Goal: Information Seeking & Learning: Learn about a topic

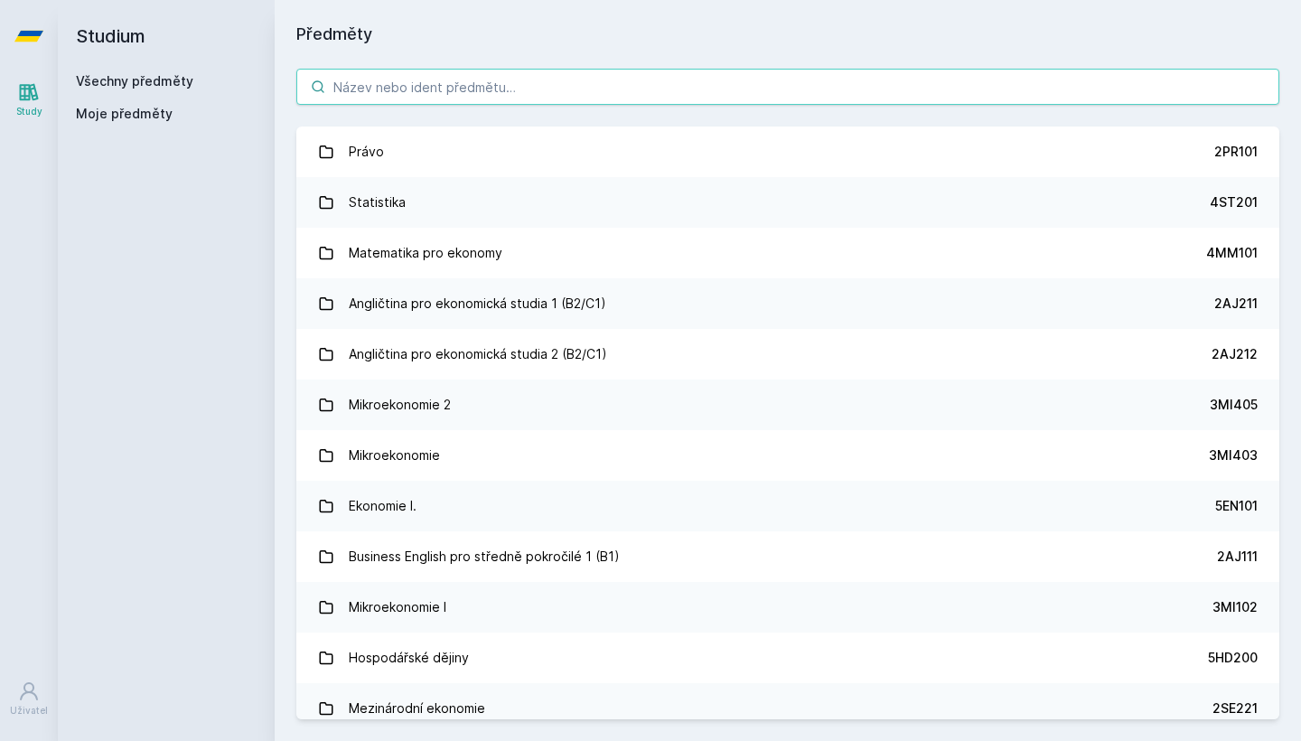
click at [391, 82] on input "search" at bounding box center [787, 87] width 983 height 36
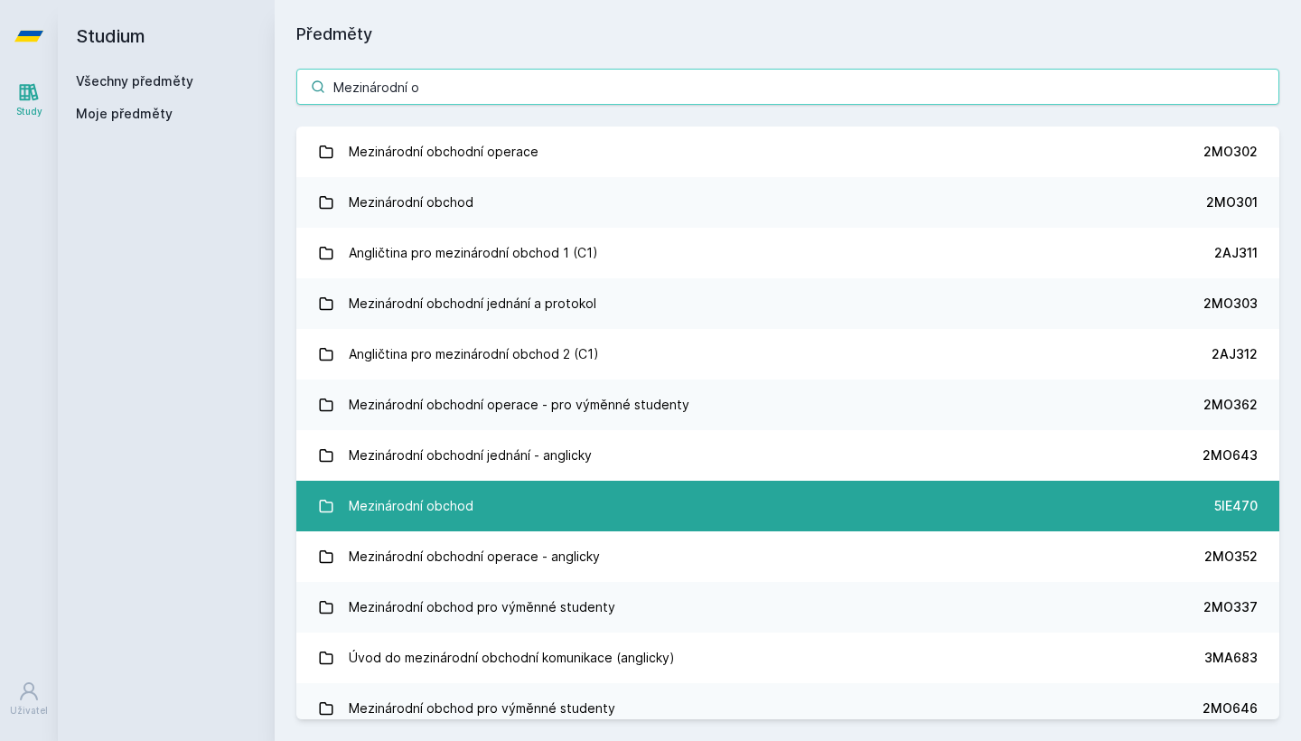
type input "Mezinárodní o"
click at [530, 499] on link "Mezinárodní obchod 5IE470" at bounding box center [787, 506] width 983 height 51
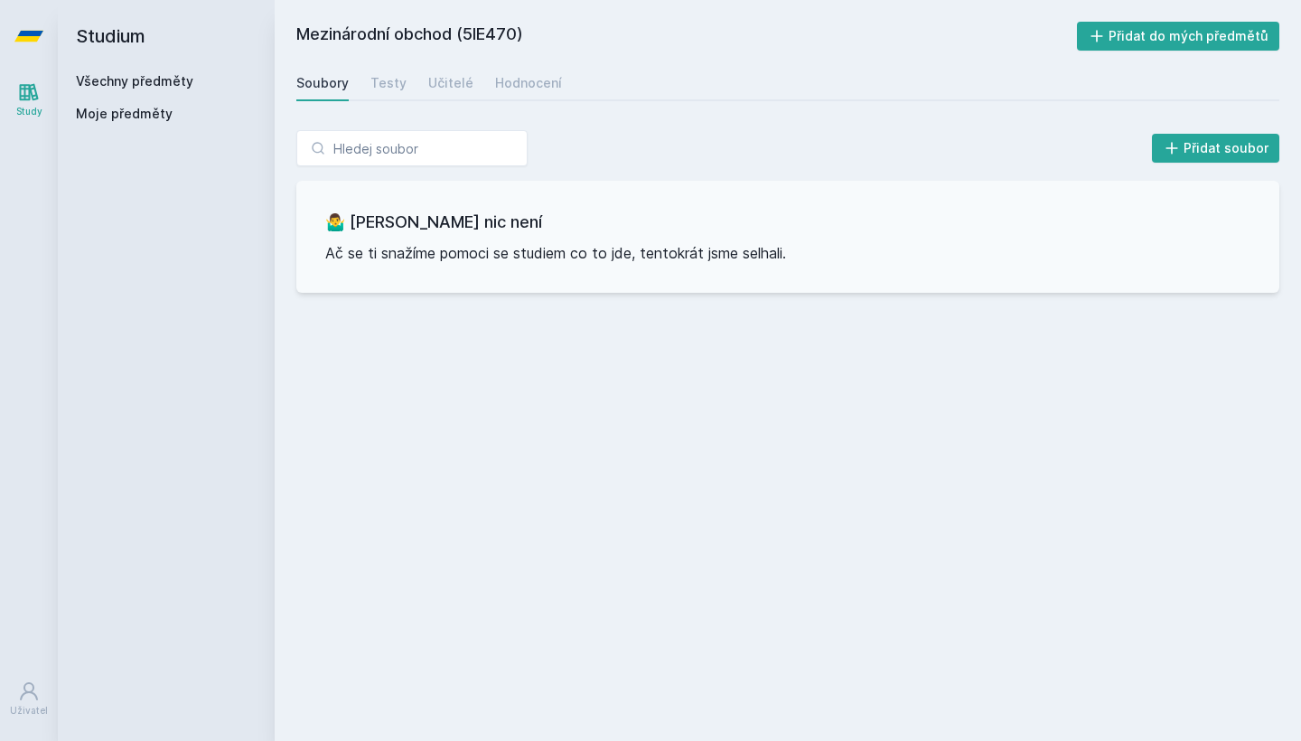
click at [545, 100] on div "Soubory Testy Učitelé Hodnocení" at bounding box center [787, 83] width 983 height 36
click at [538, 83] on div "Hodnocení" at bounding box center [528, 83] width 67 height 18
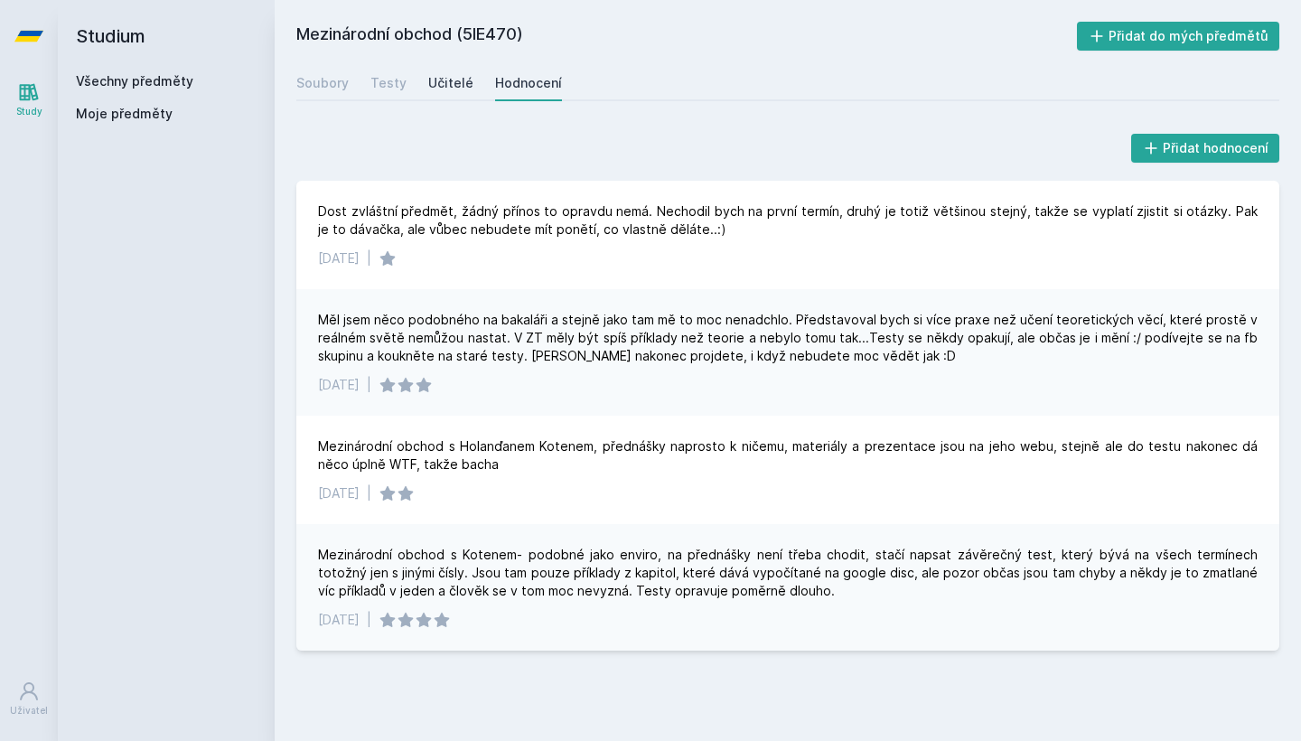
click at [452, 76] on div "Učitelé" at bounding box center [450, 83] width 45 height 18
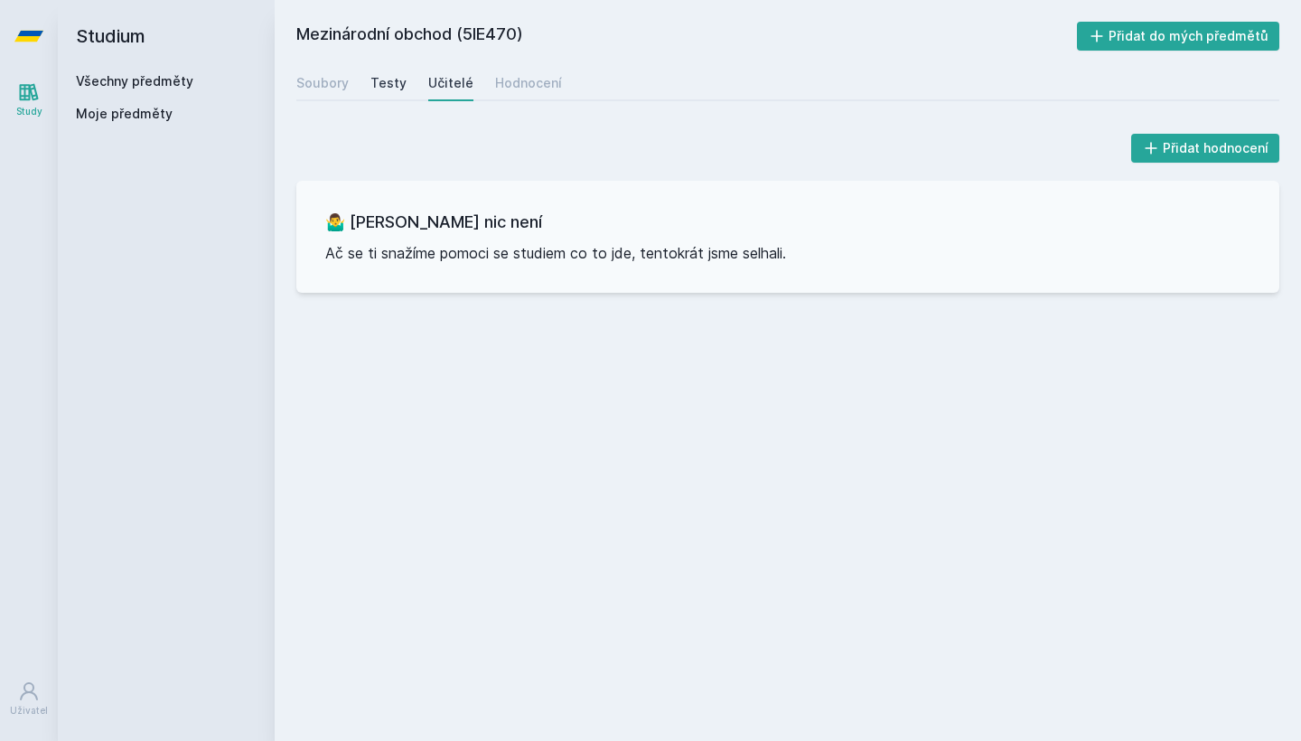
click at [389, 95] on link "Testy" at bounding box center [388, 83] width 36 height 36
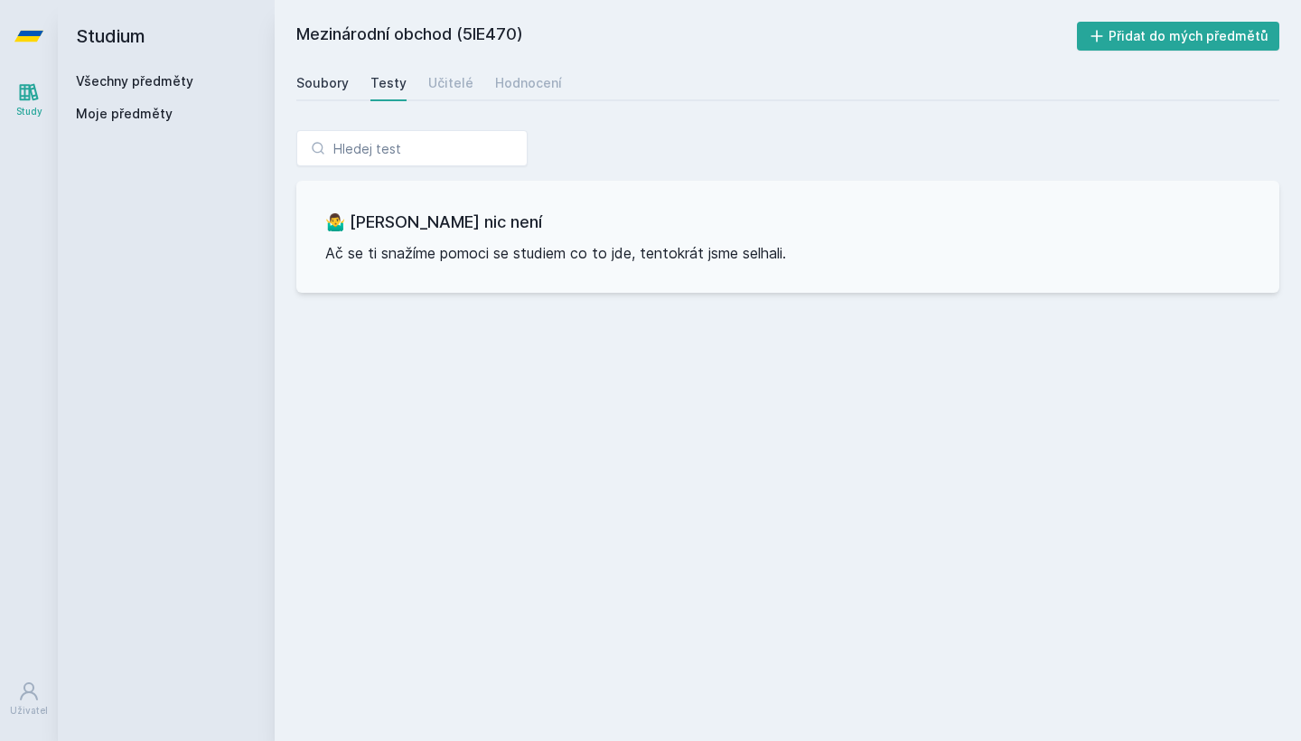
click at [335, 88] on div "Soubory" at bounding box center [322, 83] width 52 height 18
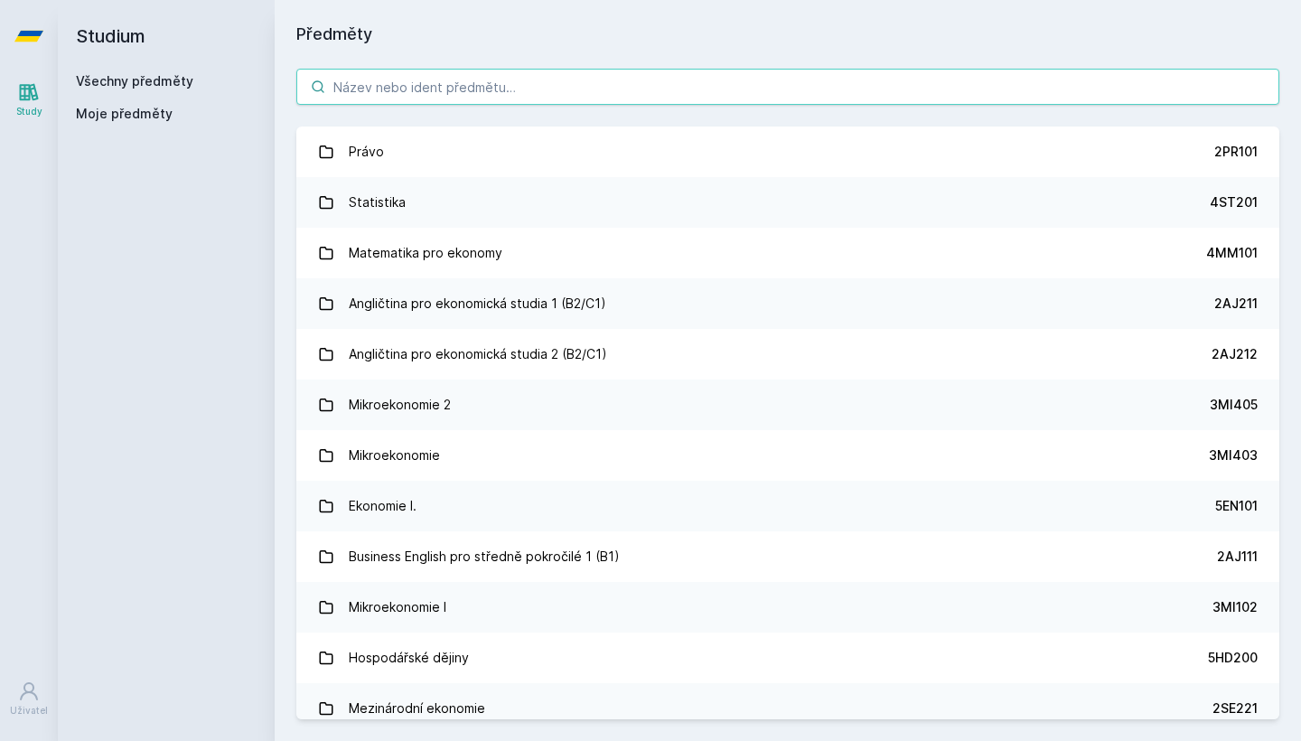
click at [352, 80] on input "search" at bounding box center [787, 87] width 983 height 36
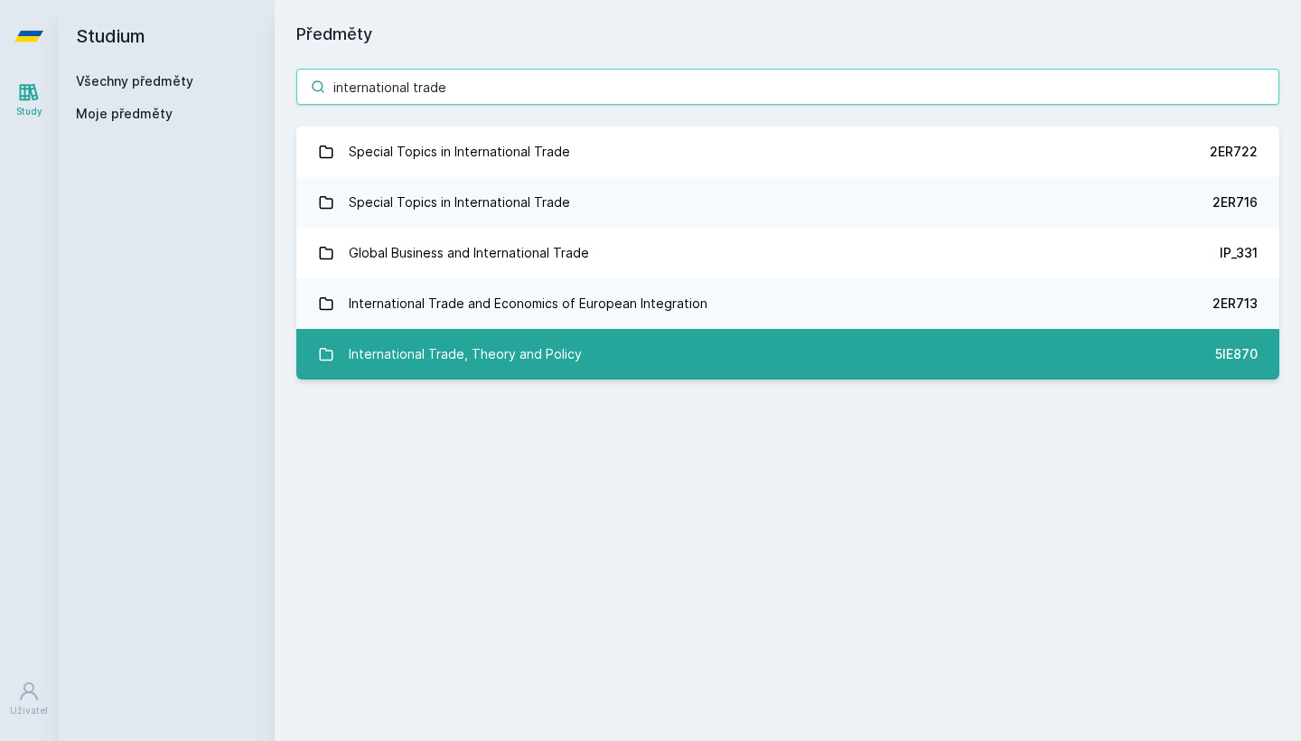
type input "international trade"
click at [511, 345] on div "International Trade, Theory and Policy" at bounding box center [465, 354] width 233 height 36
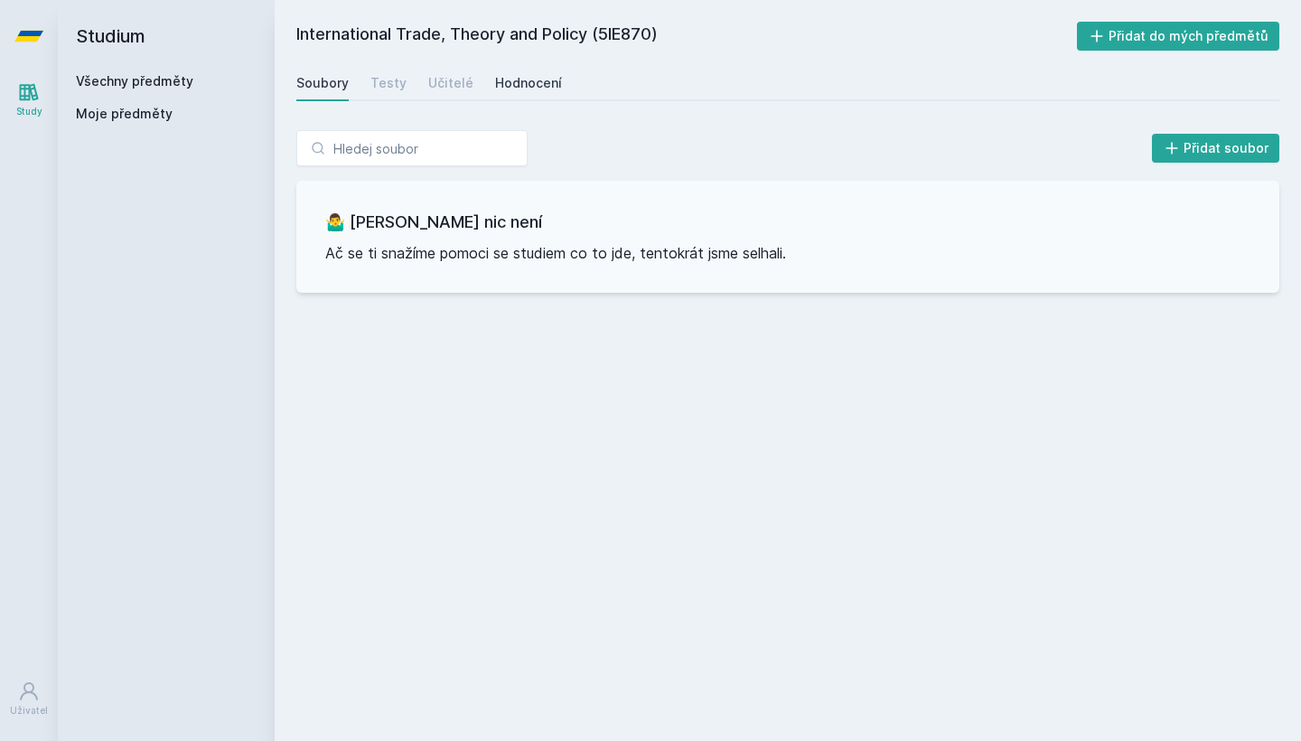
click at [535, 86] on div "Hodnocení" at bounding box center [528, 83] width 67 height 18
click at [466, 84] on div "Učitelé" at bounding box center [450, 83] width 45 height 18
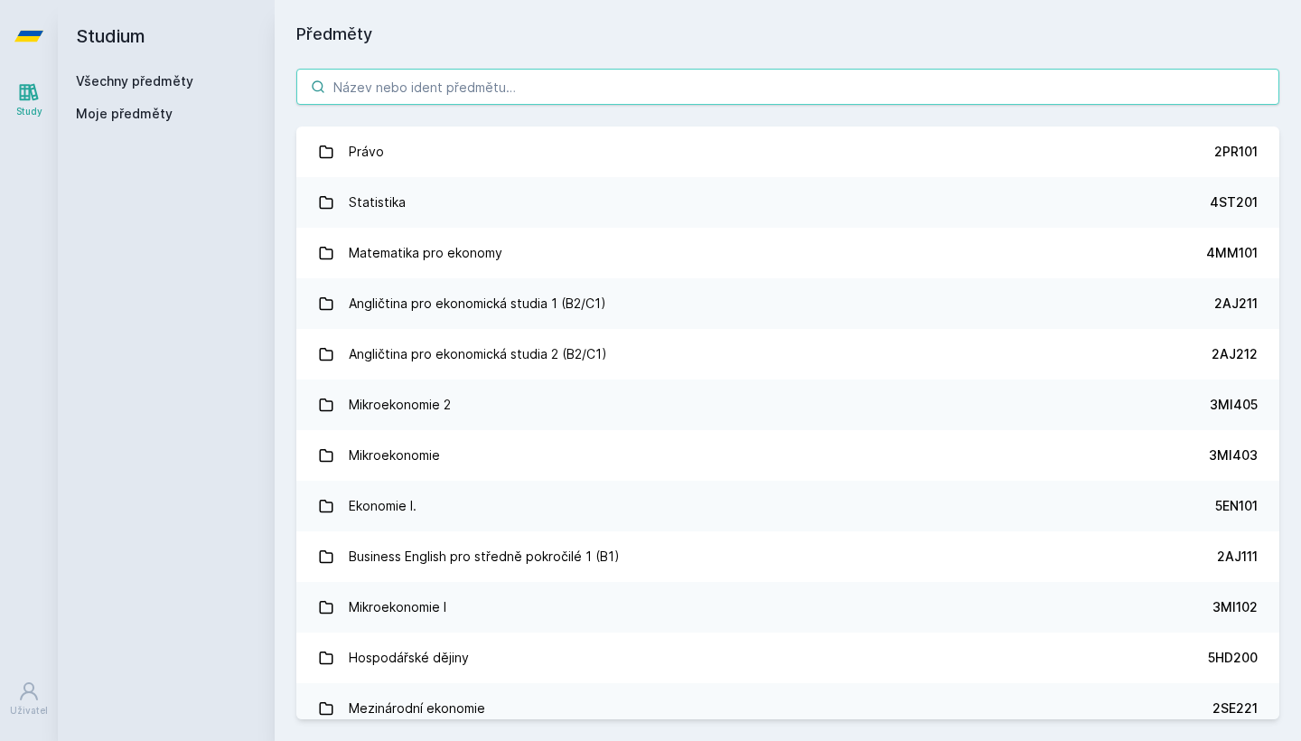
click at [397, 90] on input "search" at bounding box center [787, 87] width 983 height 36
click at [515, 91] on input "search" at bounding box center [787, 87] width 983 height 36
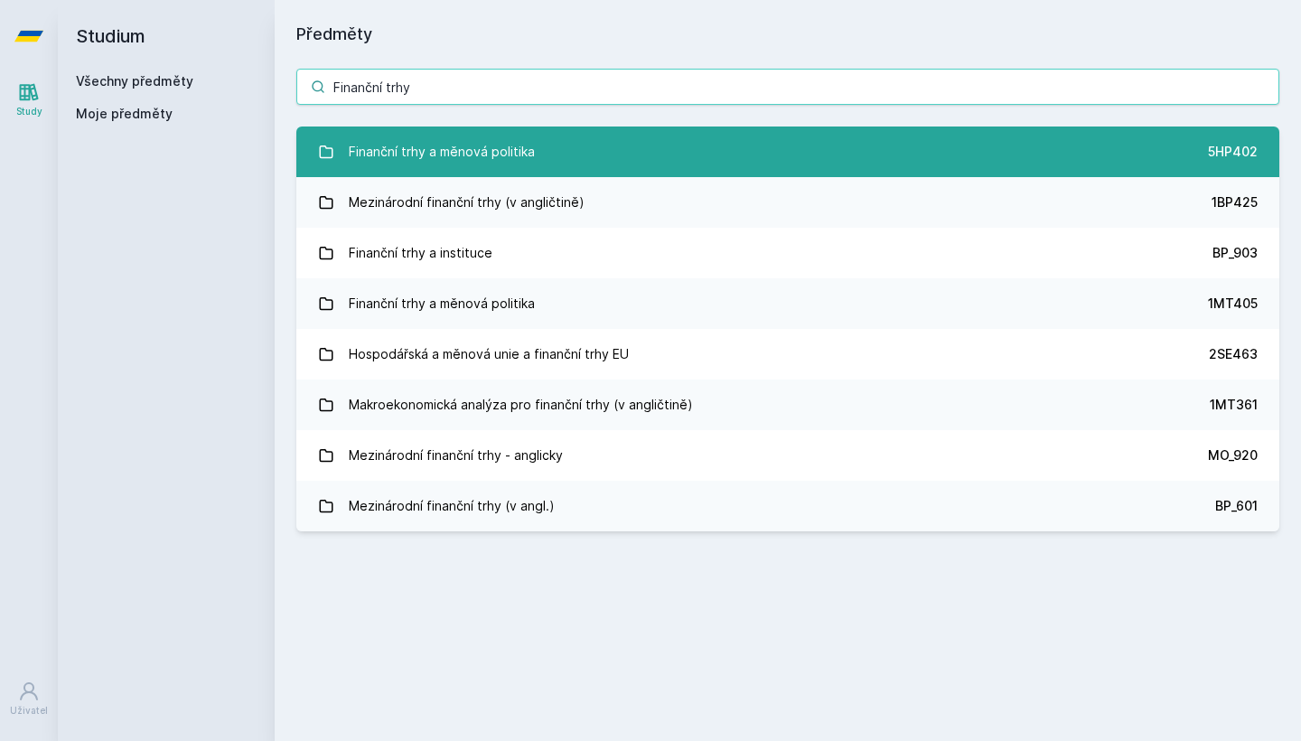
type input "Finanční trhy"
click at [522, 155] on div "Finanční trhy a měnová politika" at bounding box center [442, 152] width 186 height 36
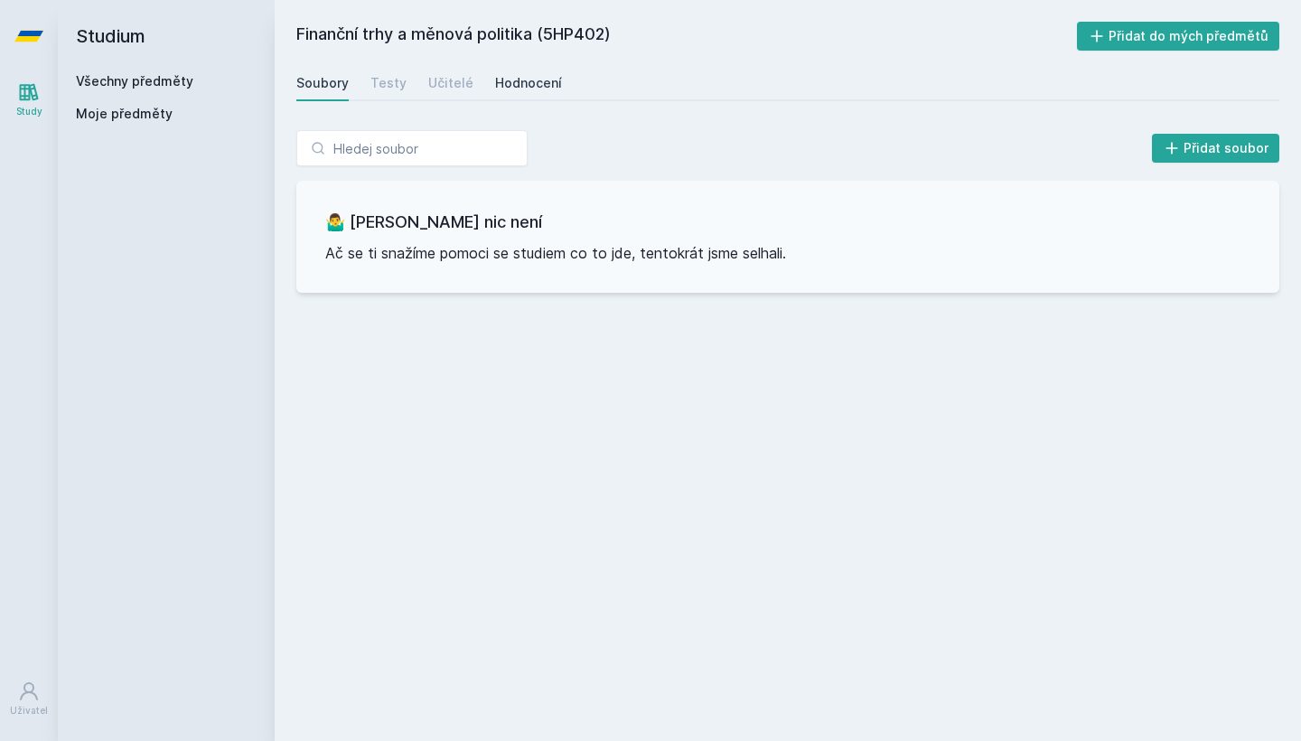
click at [528, 85] on div "Hodnocení" at bounding box center [528, 83] width 67 height 18
